Goal: Transaction & Acquisition: Purchase product/service

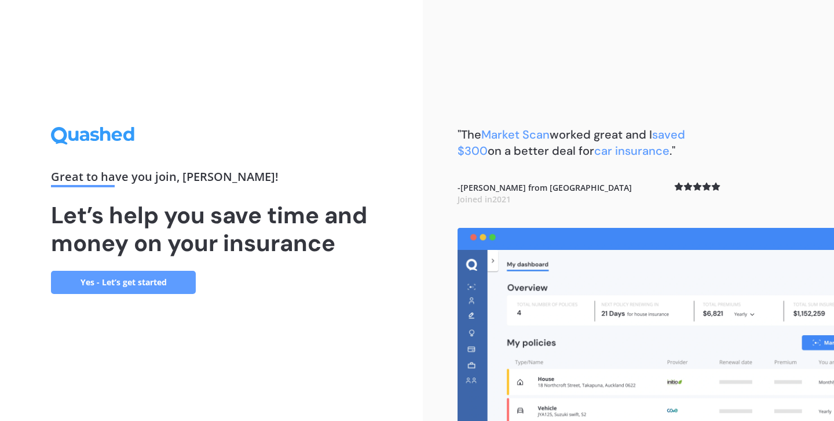
click at [174, 281] on link "Yes - Let’s get started" at bounding box center [123, 282] width 145 height 23
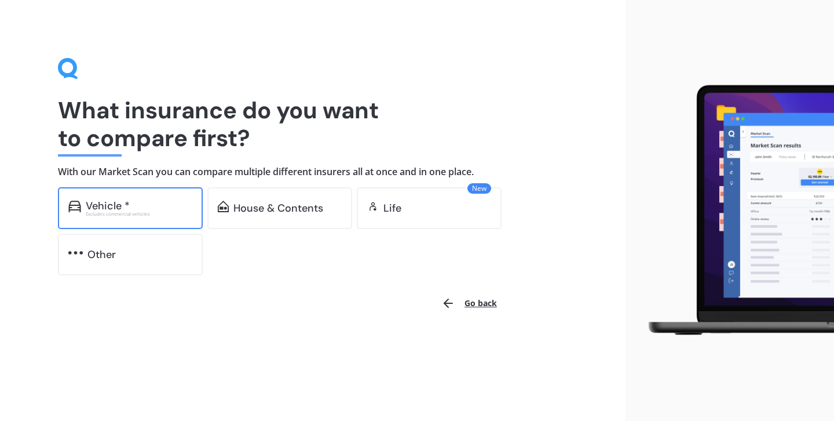
click at [157, 205] on div "Vehicle *" at bounding box center [139, 206] width 107 height 12
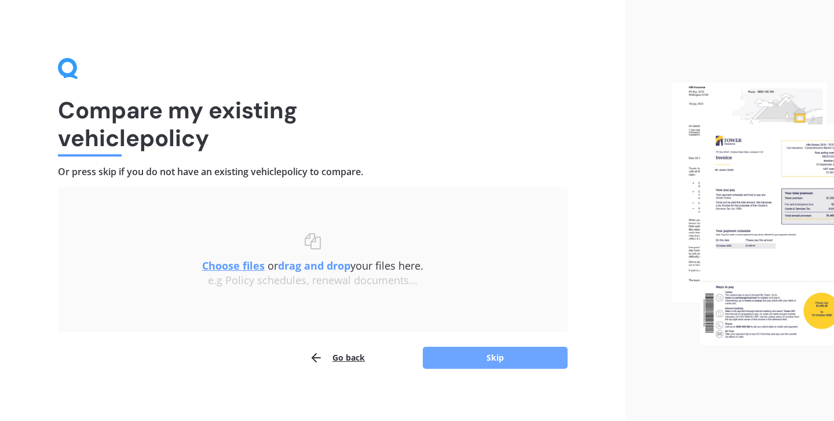
click at [498, 357] on button "Skip" at bounding box center [495, 357] width 145 height 22
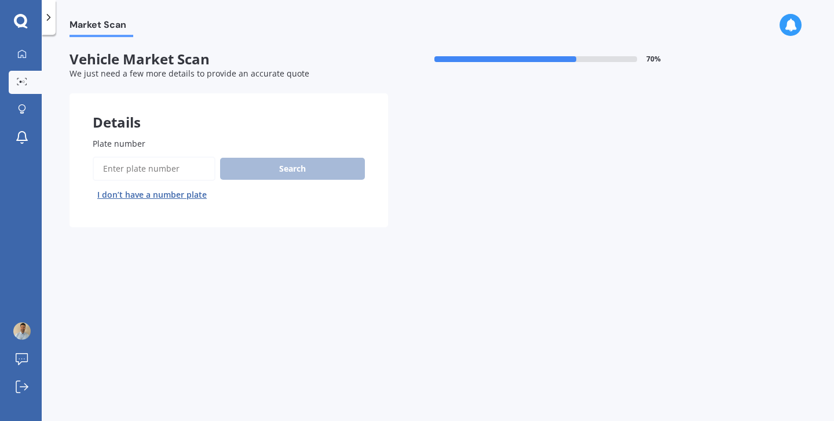
click at [146, 169] on input "Plate number" at bounding box center [154, 168] width 123 height 24
click at [149, 199] on button "I don’t have a number plate" at bounding box center [152, 194] width 119 height 19
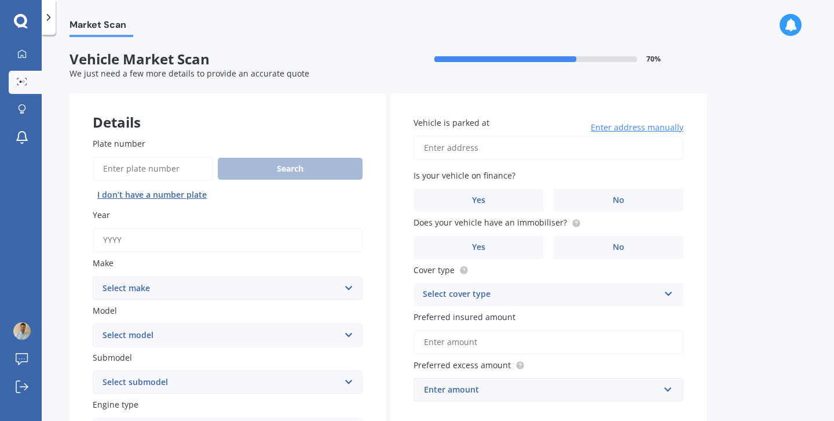
click at [147, 240] on input "Year" at bounding box center [228, 240] width 270 height 24
type input "2012"
click at [163, 290] on select "Select make AC ALFA ROMEO ASTON [PERSON_NAME] AUDI AUSTIN BEDFORD Bentley BMW B…" at bounding box center [228, 287] width 270 height 23
select select "TOYOTA"
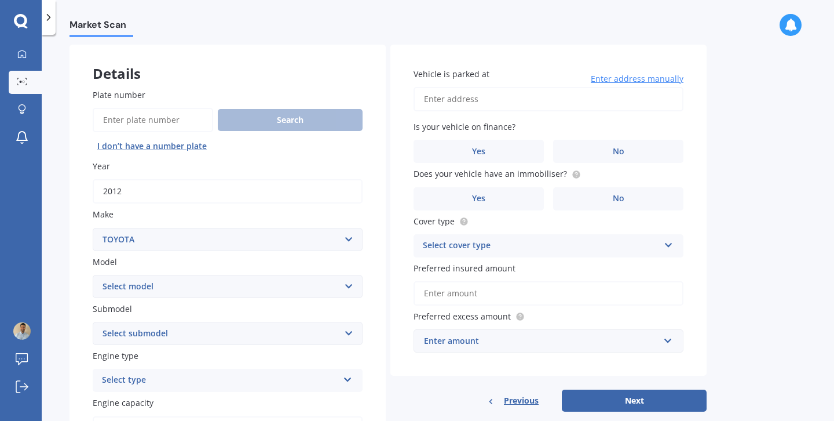
scroll to position [52, 0]
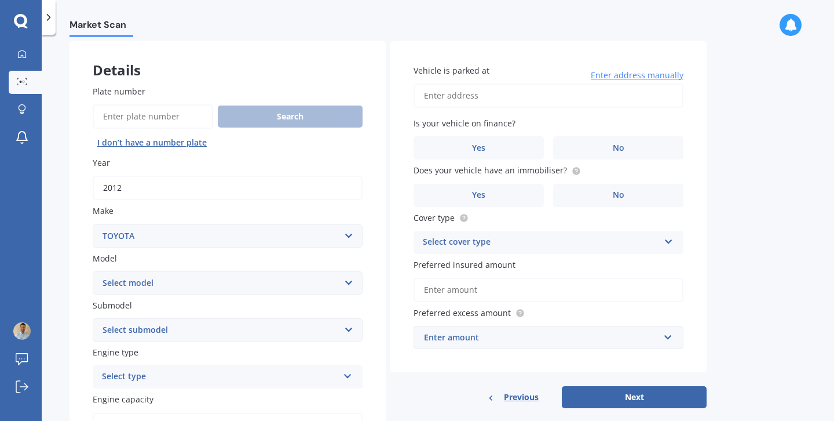
click at [209, 284] on select "Select model 4 Runner 86 [PERSON_NAME] Alphard Altezza Aqua Aristo Aurion Auris…" at bounding box center [228, 282] width 270 height 23
select select "AQUA"
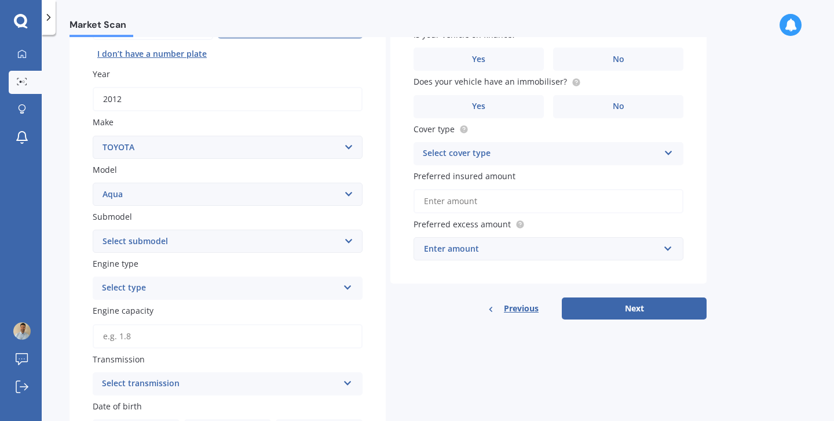
scroll to position [156, 0]
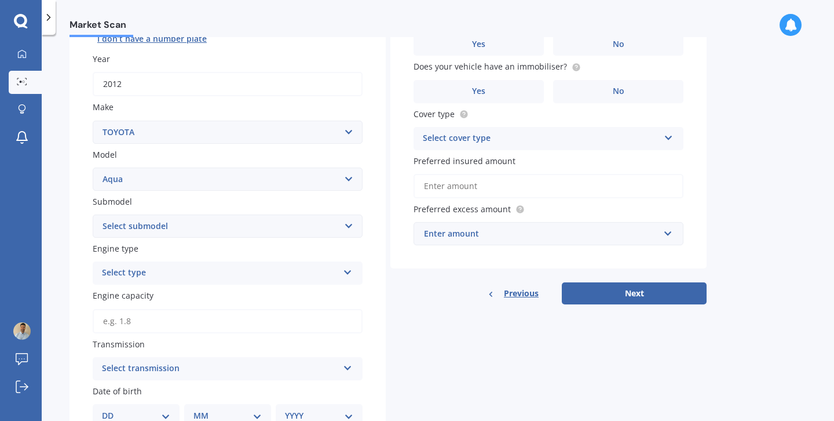
click at [184, 273] on div "Select type" at bounding box center [220, 273] width 236 height 14
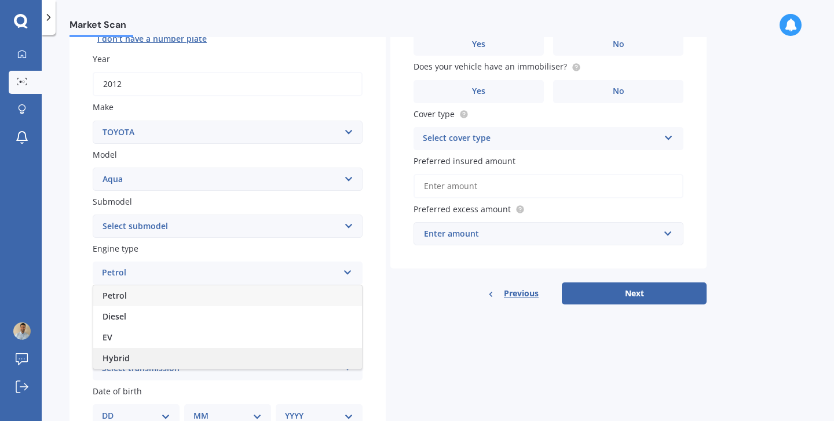
click at [147, 363] on div "Hybrid" at bounding box center [227, 358] width 269 height 21
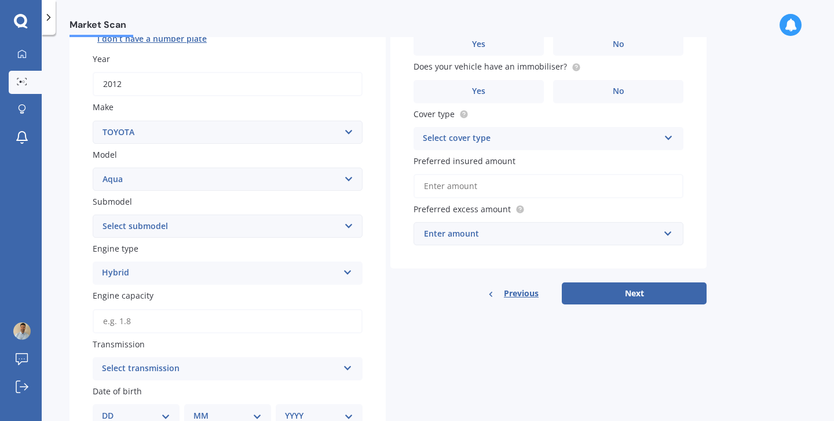
click at [190, 227] on select "Select submodel (All Other) Hatchback Hybrid" at bounding box center [228, 225] width 270 height 23
select select "HYBRID"
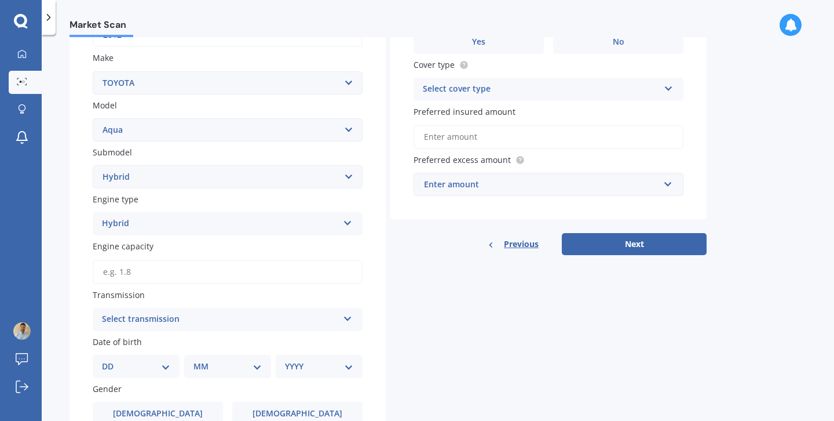
scroll to position [219, 0]
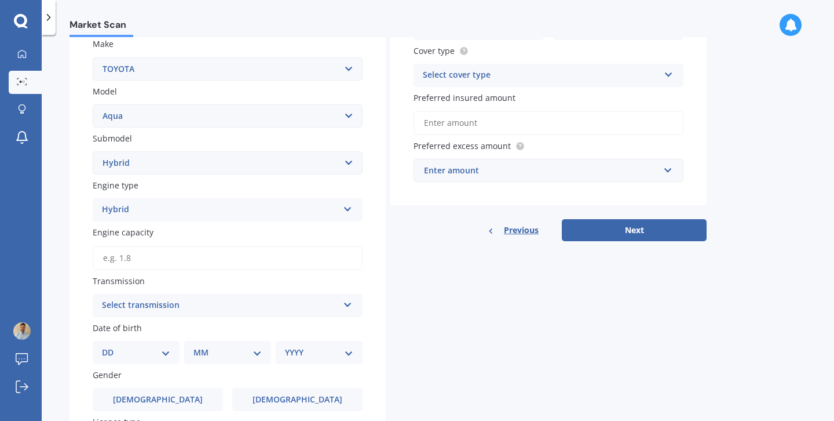
click at [164, 261] on input "Engine capacity" at bounding box center [228, 258] width 270 height 24
type input "1.4"
click at [193, 304] on div "Select transmission" at bounding box center [220, 305] width 236 height 14
click at [166, 330] on div "Auto" at bounding box center [227, 327] width 269 height 21
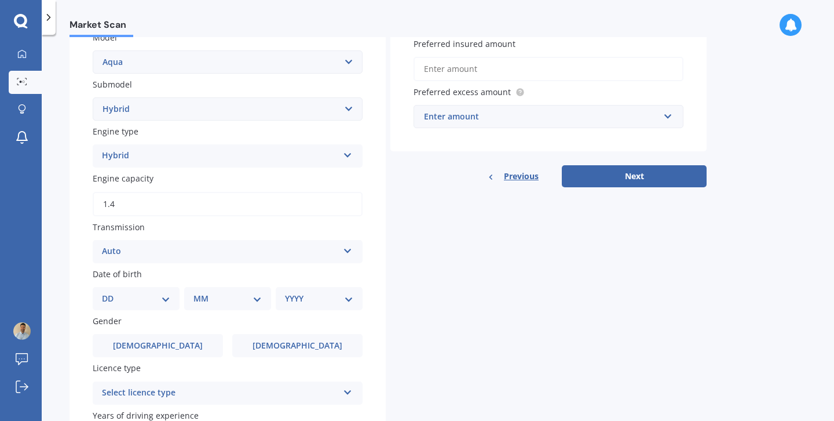
scroll to position [274, 0]
click at [161, 298] on select "DD 01 02 03 04 05 06 07 08 09 10 11 12 13 14 15 16 17 18 19 20 21 22 23 24 25 2…" at bounding box center [136, 297] width 68 height 13
select select "16"
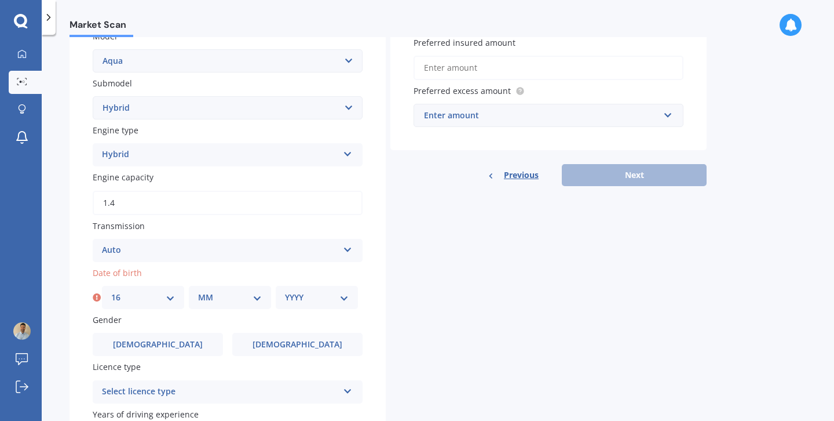
click at [214, 297] on select "MM 01 02 03 04 05 06 07 08 09 10 11 12" at bounding box center [230, 297] width 64 height 13
select select "04"
click at [309, 298] on select "YYYY 2025 2024 2023 2022 2021 2020 2019 2018 2017 2016 2015 2014 2013 2012 2011…" at bounding box center [317, 297] width 64 height 13
select select "1983"
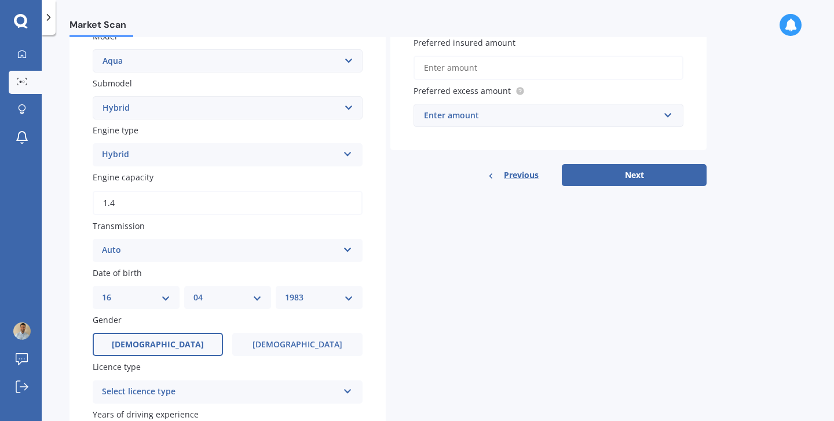
click at [200, 345] on label "[DEMOGRAPHIC_DATA]" at bounding box center [158, 343] width 130 height 23
click at [0, 0] on input "[DEMOGRAPHIC_DATA]" at bounding box center [0, 0] width 0 height 0
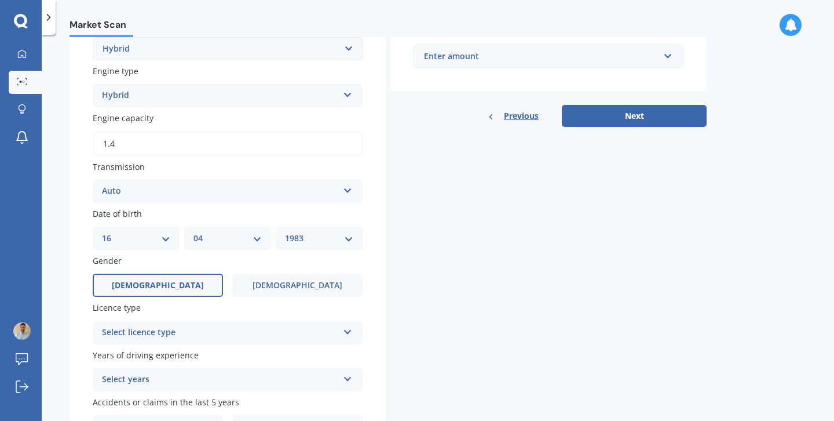
scroll to position [337, 0]
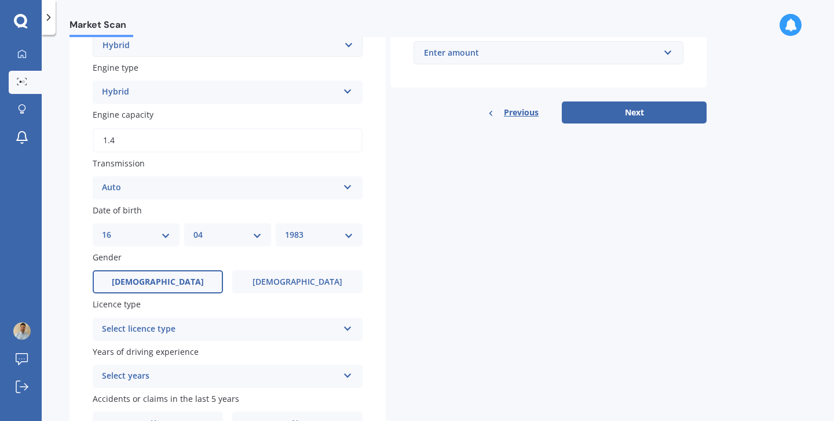
click at [209, 326] on div "Select licence type" at bounding box center [220, 329] width 236 height 14
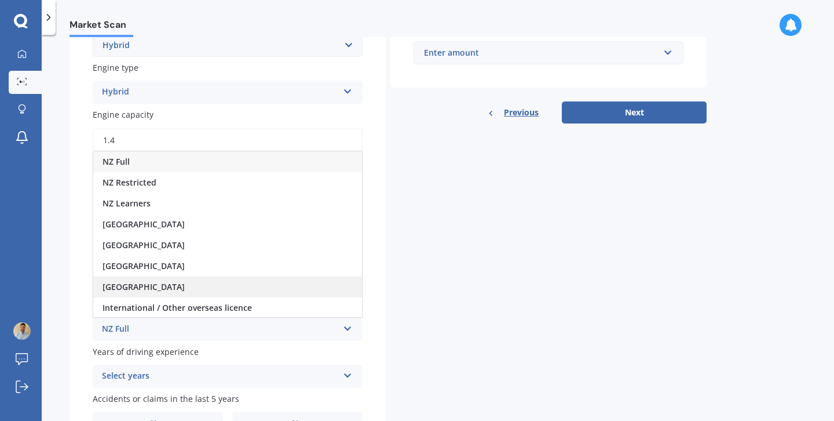
click at [171, 283] on div "[GEOGRAPHIC_DATA]" at bounding box center [227, 286] width 269 height 21
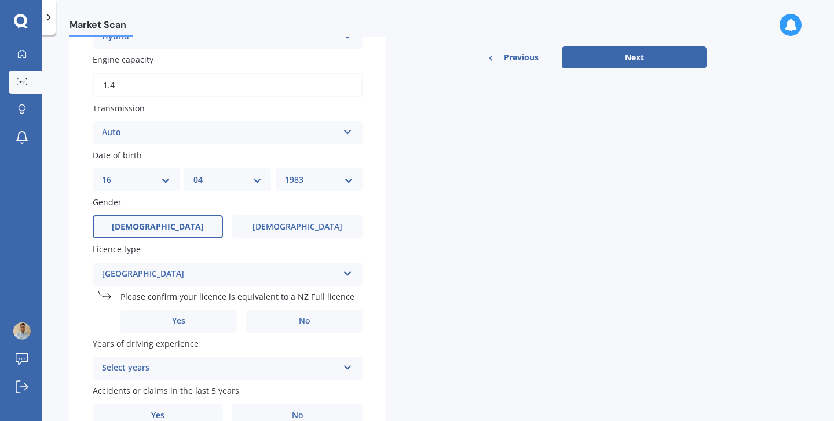
scroll to position [396, 0]
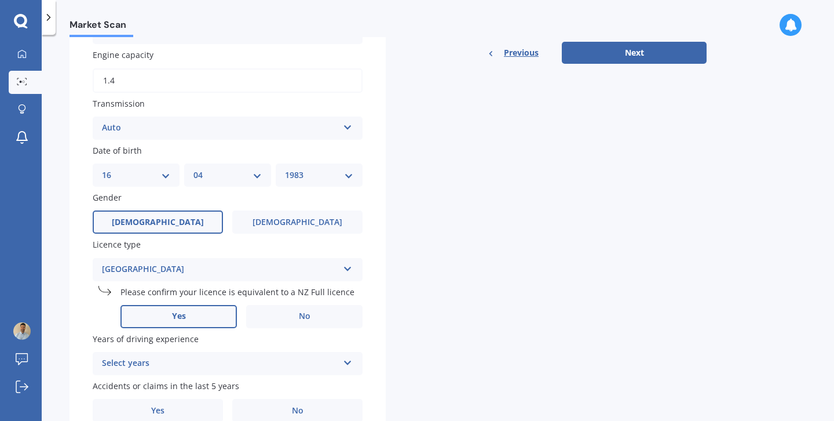
click at [217, 319] on label "Yes" at bounding box center [178, 316] width 116 height 23
click at [0, 0] on input "Yes" at bounding box center [0, 0] width 0 height 0
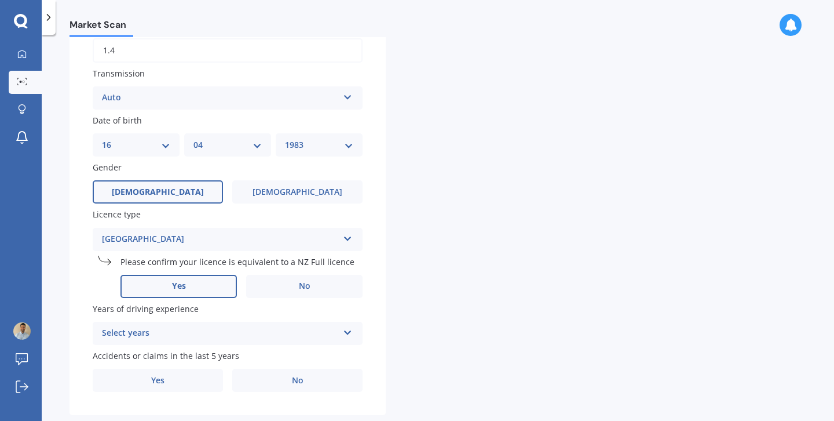
scroll to position [451, 0]
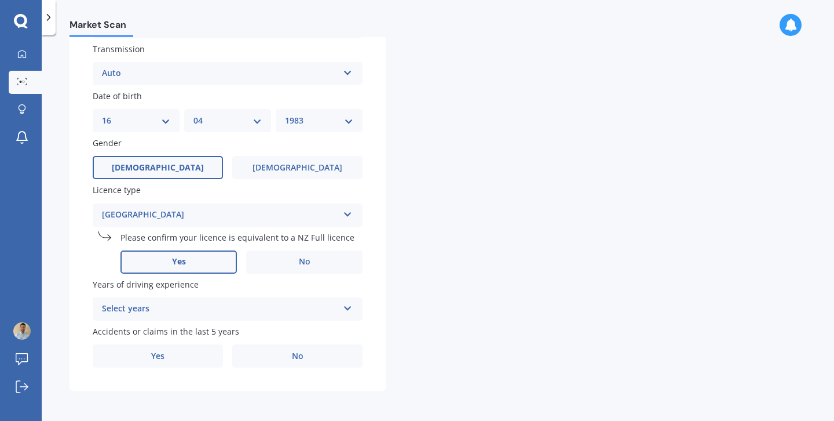
click at [179, 308] on div "Select years" at bounding box center [220, 309] width 236 height 14
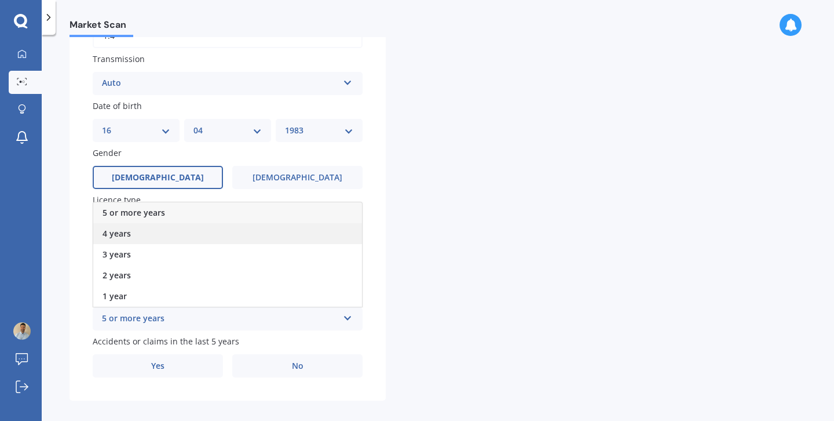
scroll to position [433, 0]
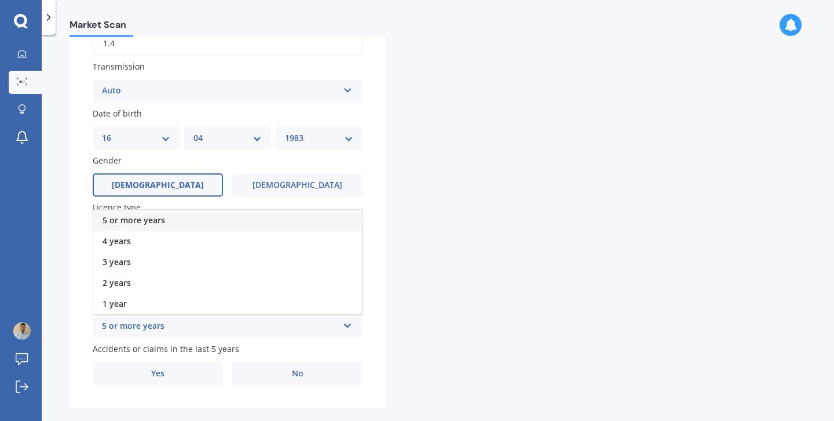
click at [176, 223] on div "5 or more years" at bounding box center [227, 220] width 269 height 21
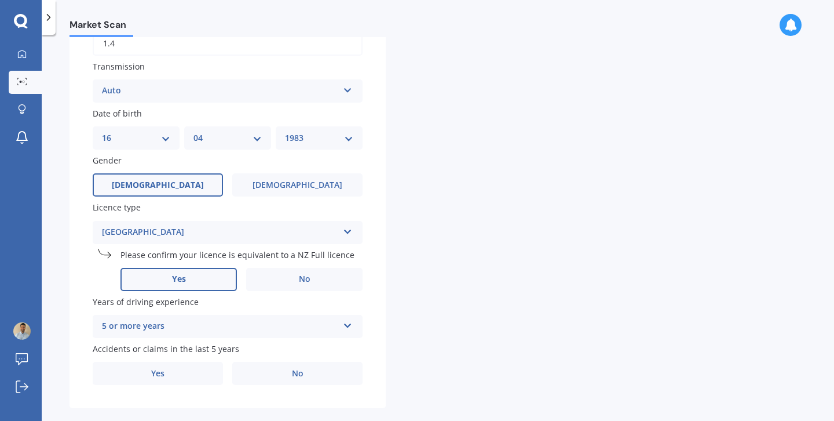
scroll to position [451, 0]
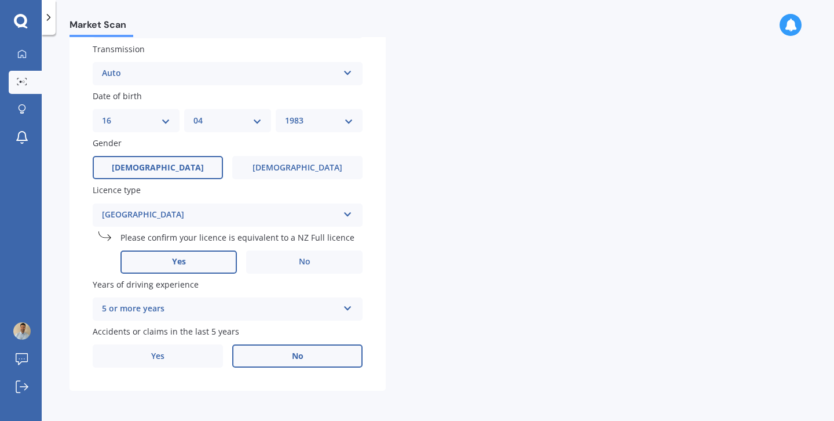
click at [290, 354] on label "No" at bounding box center [297, 355] width 130 height 23
click at [0, 0] on input "No" at bounding box center [0, 0] width 0 height 0
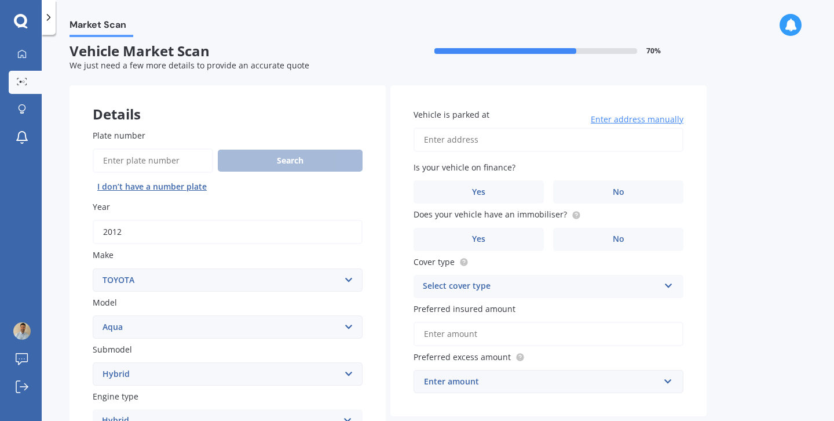
scroll to position [0, 0]
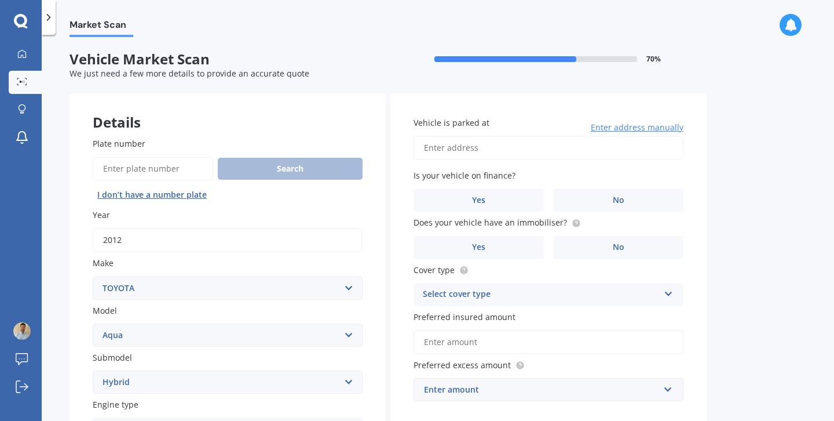
click at [458, 143] on input "Vehicle is parked at" at bounding box center [549, 148] width 270 height 24
type input "[STREET_ADDRESS]"
click at [512, 203] on label "Yes" at bounding box center [479, 199] width 130 height 23
click at [0, 0] on input "Yes" at bounding box center [0, 0] width 0 height 0
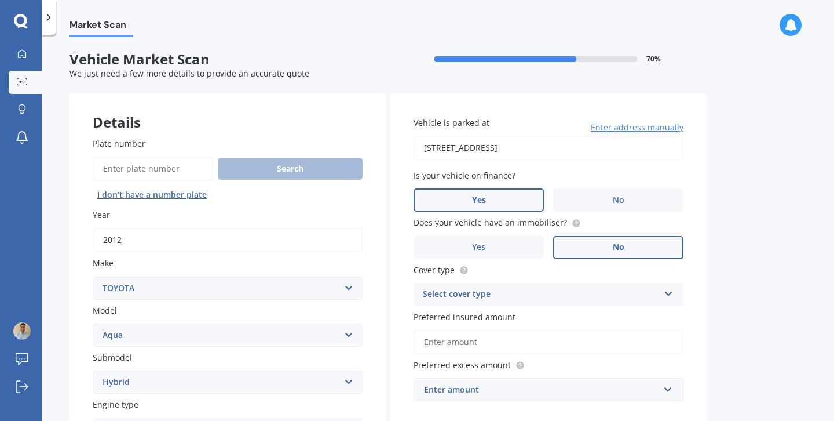
click at [573, 243] on label "No" at bounding box center [618, 247] width 130 height 23
click at [0, 0] on input "No" at bounding box center [0, 0] width 0 height 0
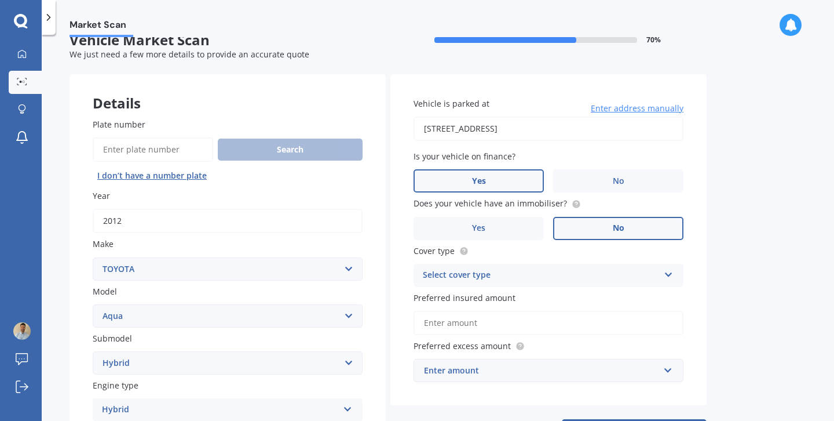
scroll to position [23, 0]
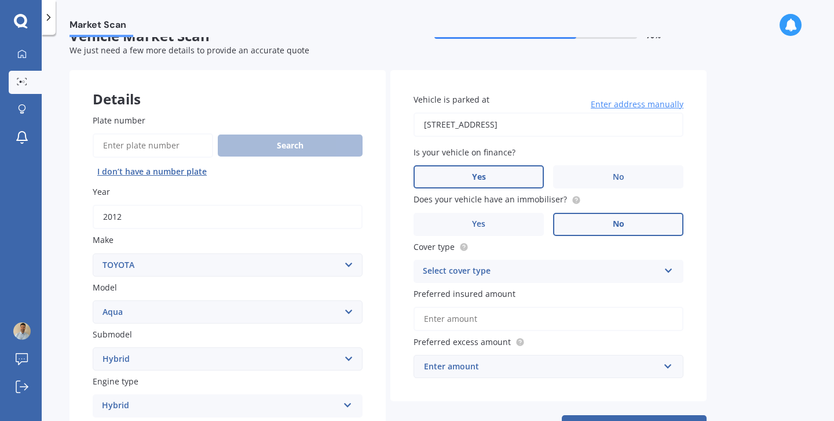
click at [511, 269] on div "Select cover type" at bounding box center [541, 271] width 236 height 14
click at [496, 297] on div "Comprehensive" at bounding box center [548, 293] width 269 height 21
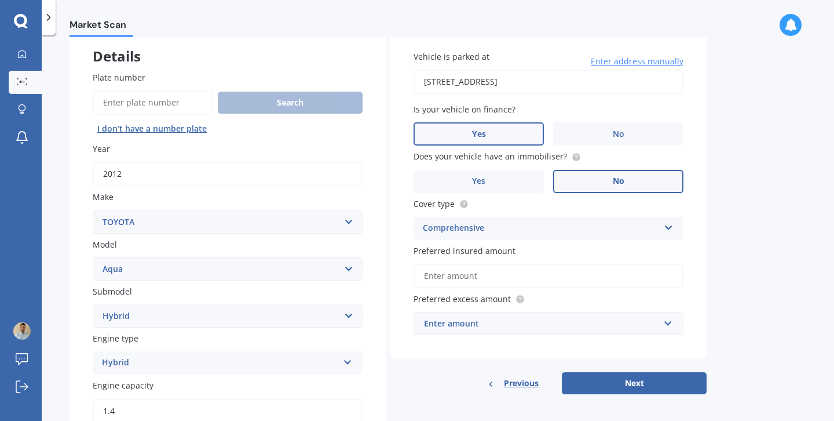
scroll to position [69, 0]
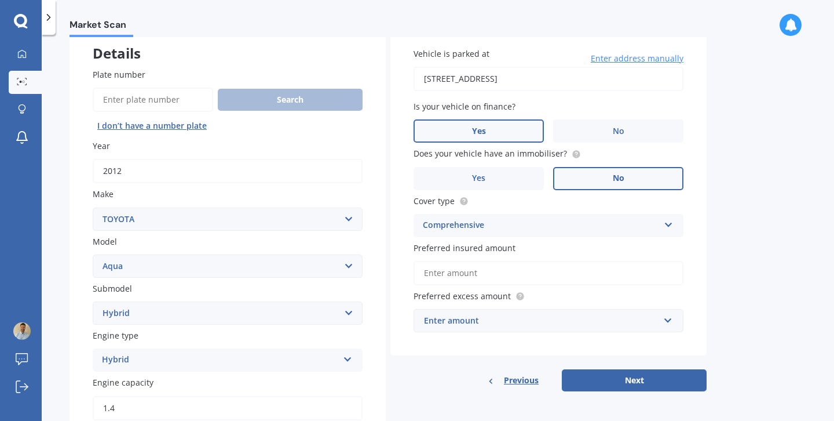
click at [553, 273] on input "Preferred insured amount" at bounding box center [549, 273] width 270 height 24
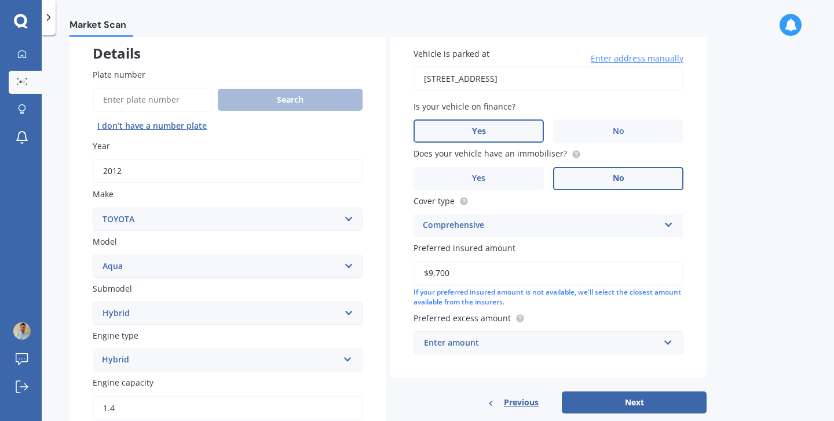
type input "$9,700"
click at [524, 341] on div "Enter amount" at bounding box center [541, 342] width 235 height 13
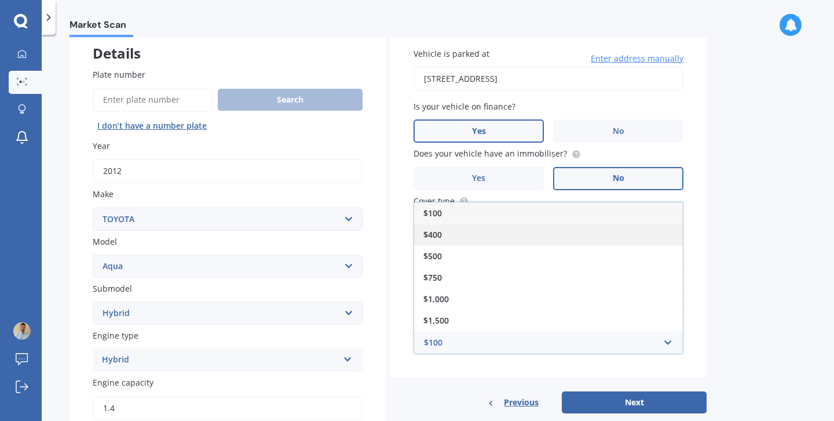
click at [472, 231] on div "$400" at bounding box center [548, 234] width 269 height 21
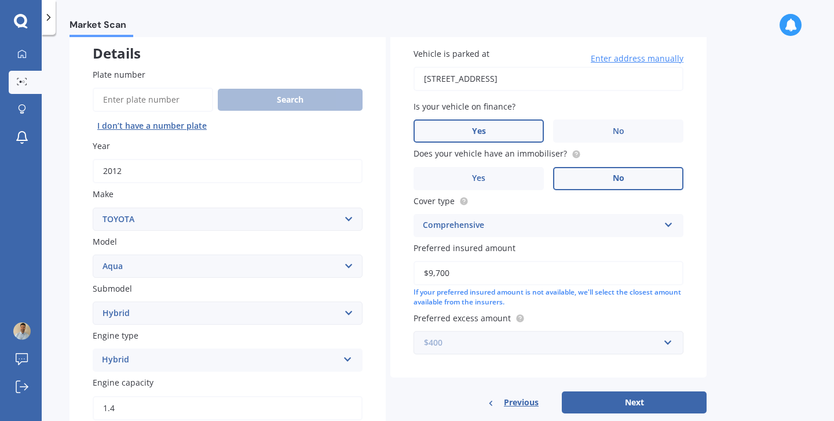
click at [667, 345] on input "text" at bounding box center [545, 342] width 260 height 22
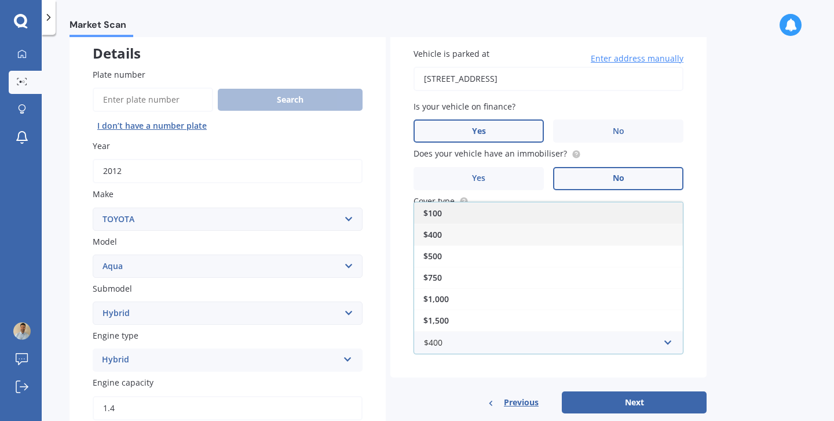
click at [529, 216] on div "$100" at bounding box center [548, 212] width 269 height 21
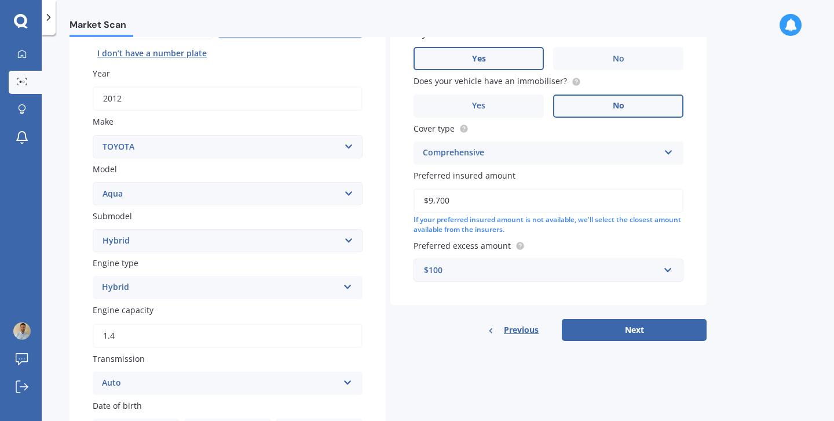
scroll to position [143, 0]
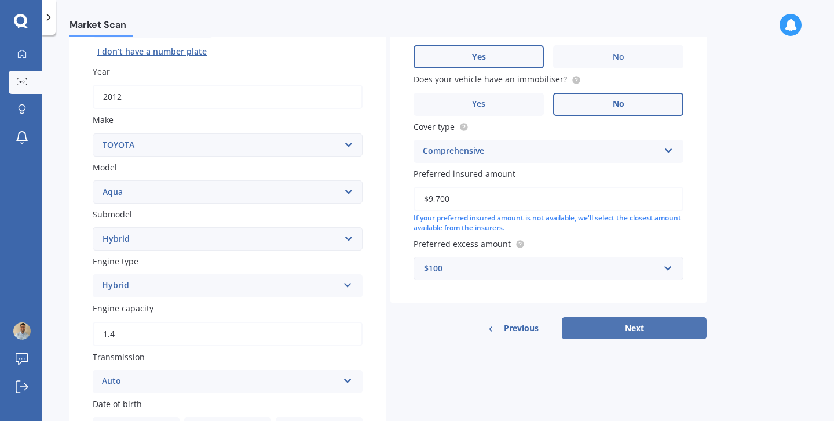
click at [604, 330] on button "Next" at bounding box center [634, 328] width 145 height 22
select select "16"
select select "04"
select select "1983"
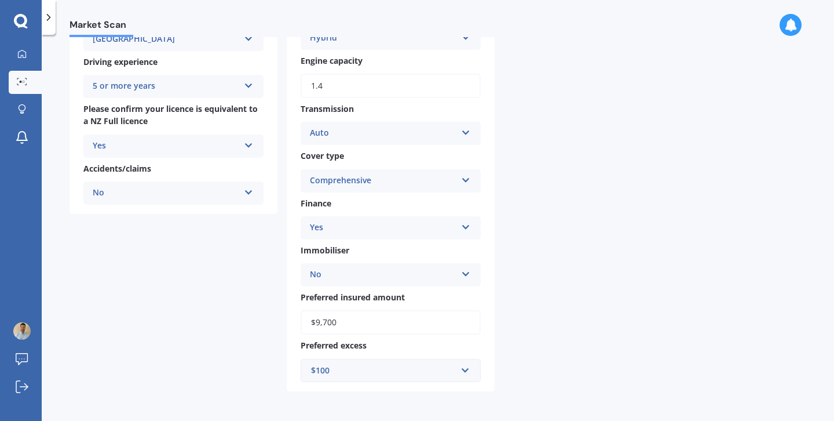
scroll to position [0, 0]
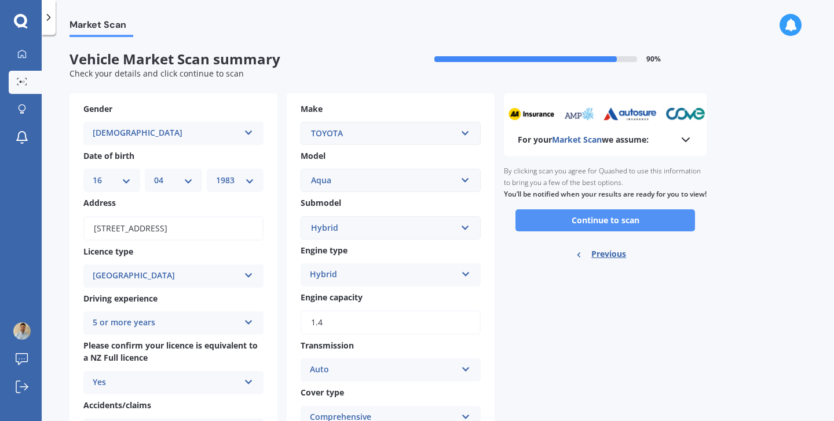
click at [594, 222] on button "Continue to scan" at bounding box center [606, 220] width 180 height 22
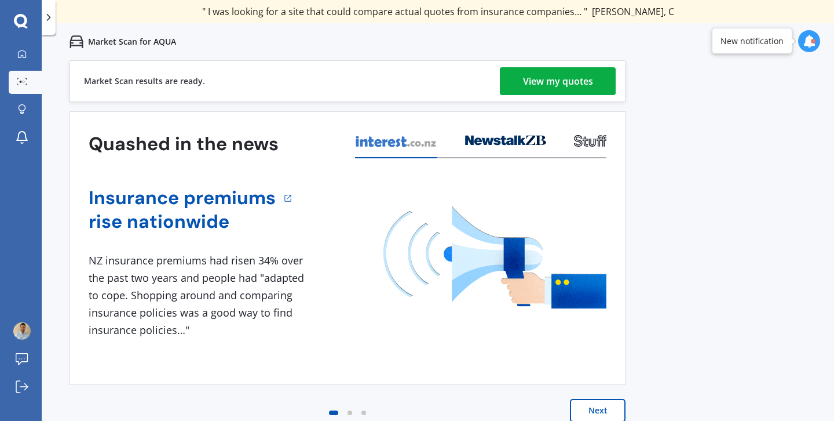
click at [547, 91] on div "View my quotes" at bounding box center [558, 81] width 70 height 28
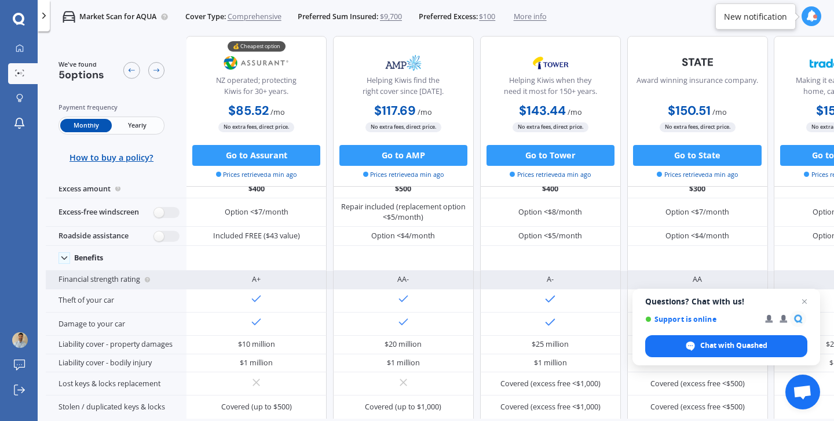
scroll to position [36, 0]
click at [148, 281] on circle at bounding box center [147, 279] width 5 height 5
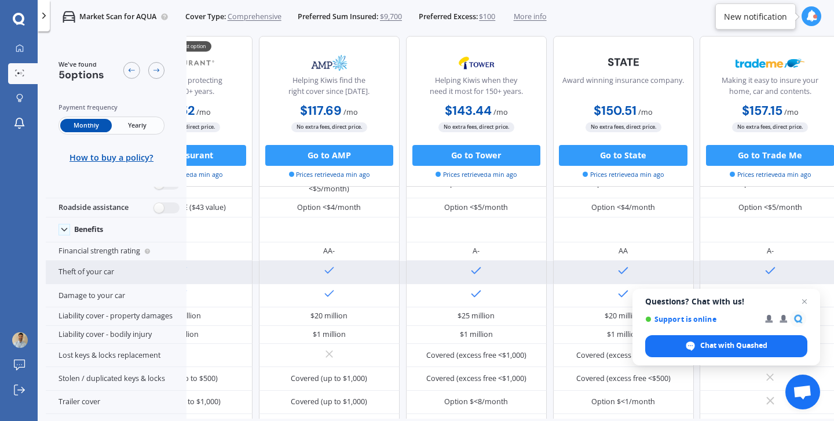
scroll to position [68, 96]
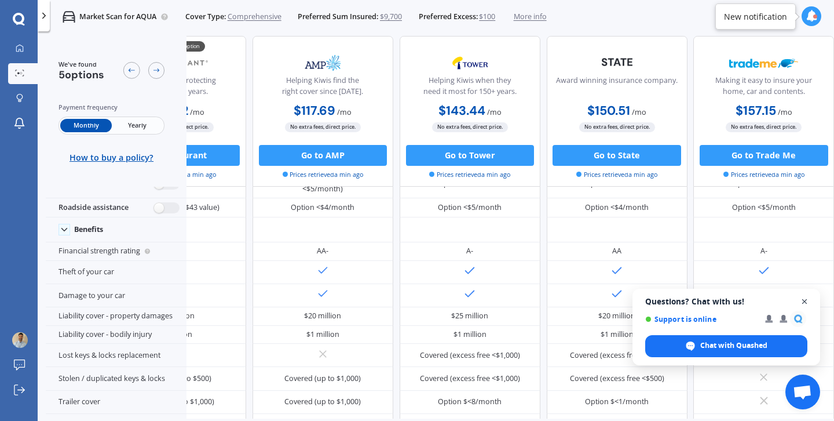
click at [803, 302] on span "Close chat" at bounding box center [805, 301] width 14 height 14
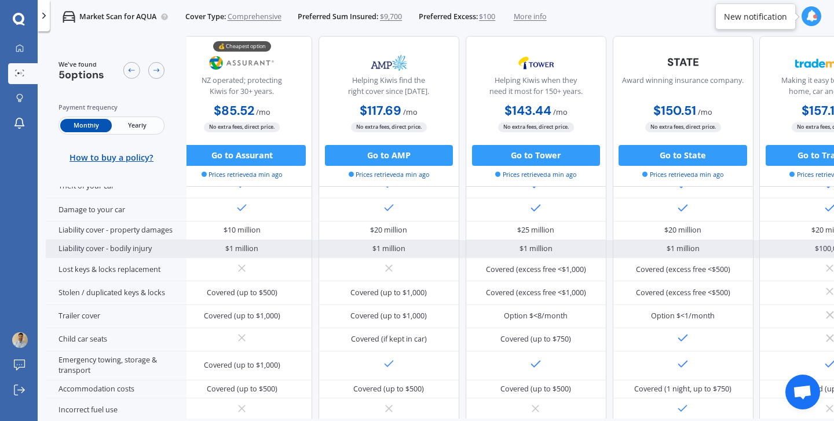
scroll to position [163, 0]
